Goal: Information Seeking & Learning: Learn about a topic

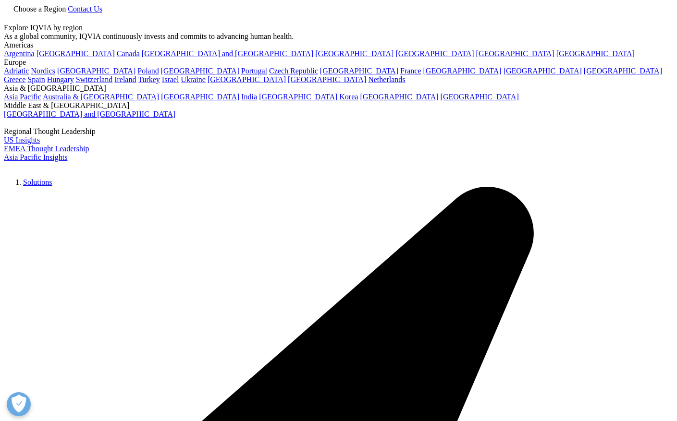
scroll to position [1729, 0]
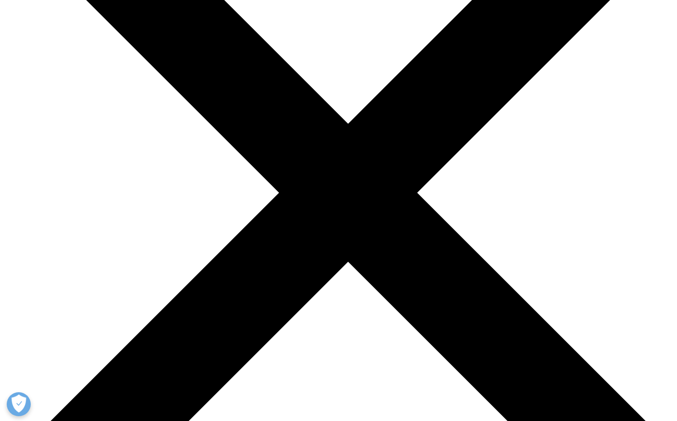
scroll to position [3121, 0]
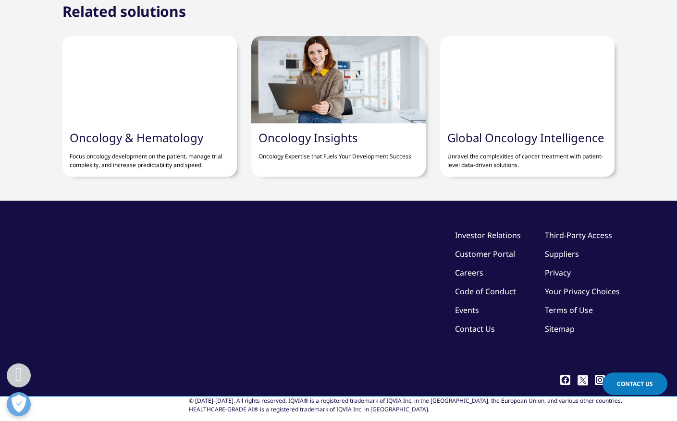
scroll to position [3698, 0]
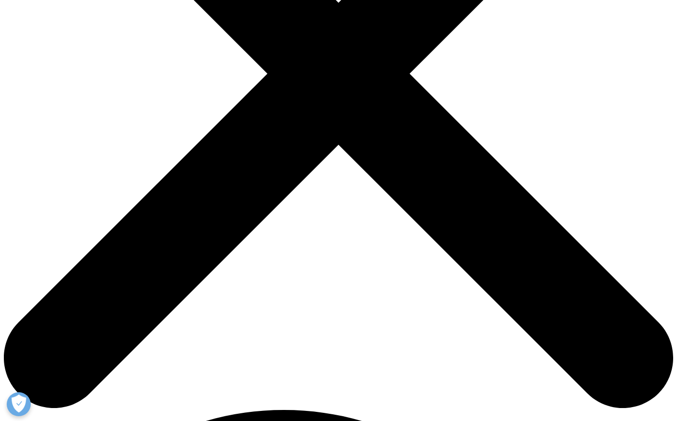
scroll to position [204, 0]
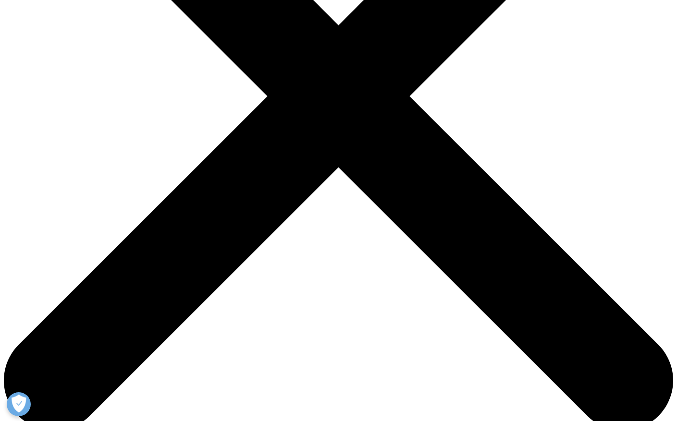
scroll to position [12, 0]
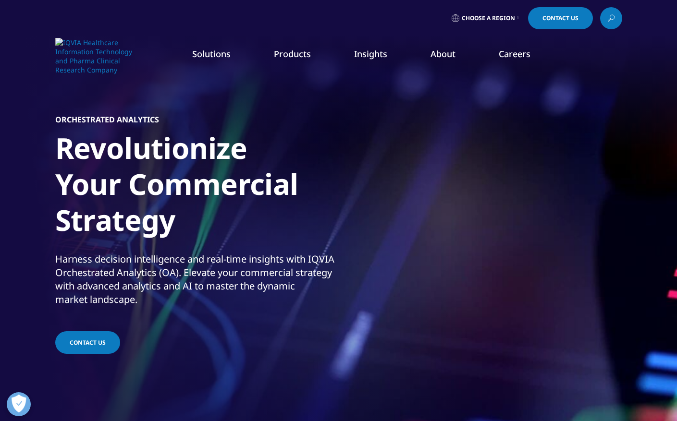
click at [38, 100] on div "quick find a capability" at bounding box center [71, 104] width 115 height 22
type input "IHC"
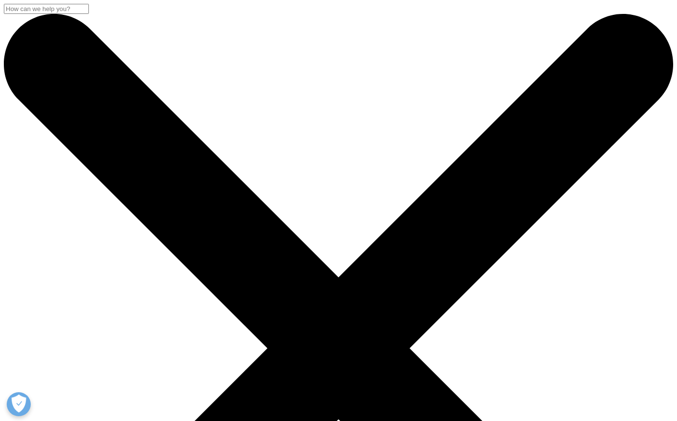
drag, startPoint x: 85, startPoint y: 150, endPoint x: 61, endPoint y: 152, distance: 23.2
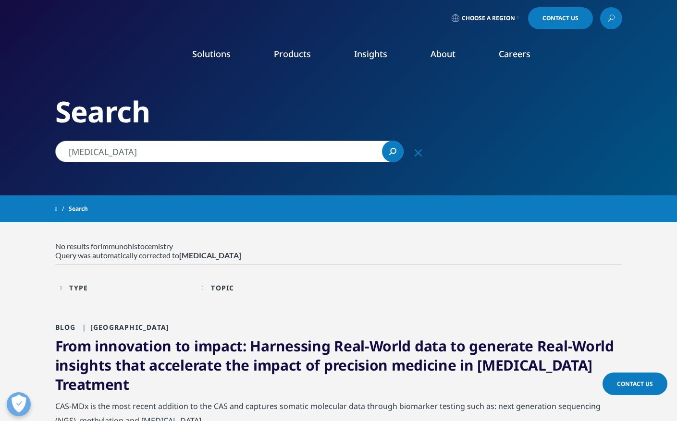
drag, startPoint x: 164, startPoint y: 150, endPoint x: 40, endPoint y: 130, distance: 125.0
click at [40, 130] on div "Clear Search Loading Choose a Region Contact Us" at bounding box center [338, 368] width 677 height 737
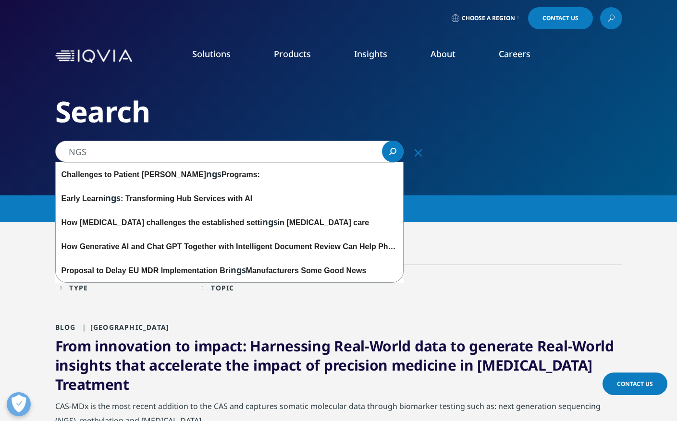
type input "NGS"
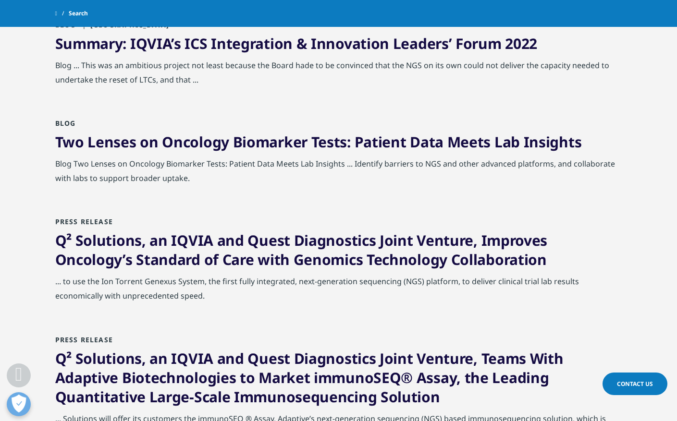
scroll to position [816, 0]
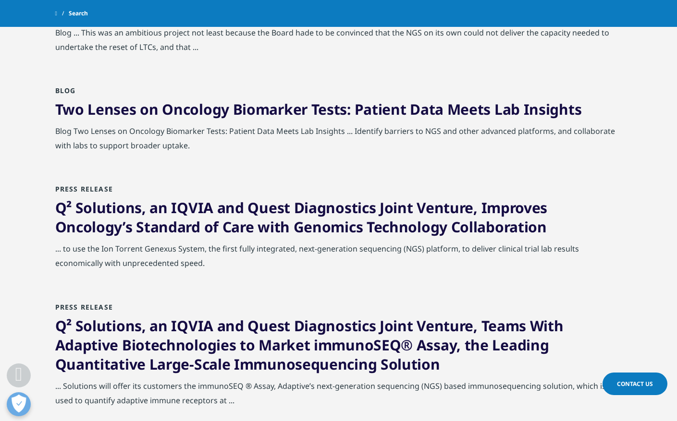
click at [167, 200] on link "Q² Solutions, an IQVIA and Quest Diagnostics Joint Venture, Improves Oncology’s…" at bounding box center [301, 217] width 492 height 39
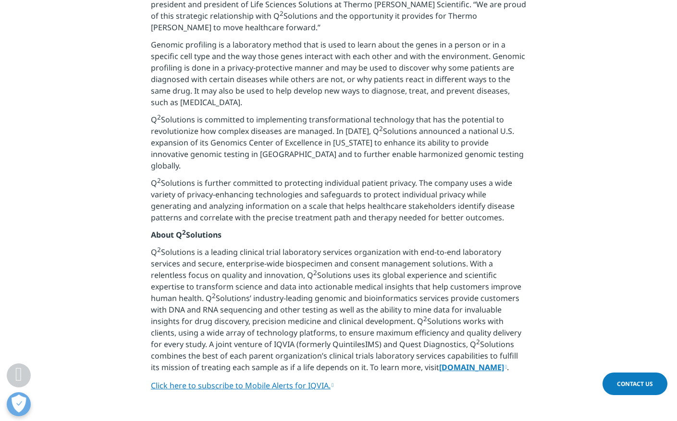
scroll to position [672, 0]
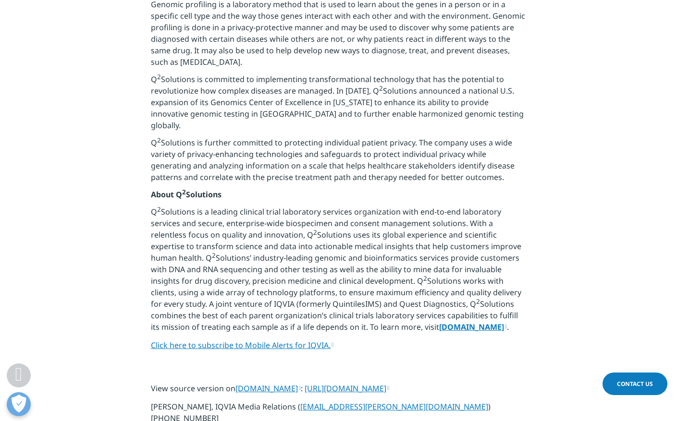
click at [495, 332] on link "[DOMAIN_NAME]" at bounding box center [473, 327] width 68 height 11
